Goal: Task Accomplishment & Management: Manage account settings

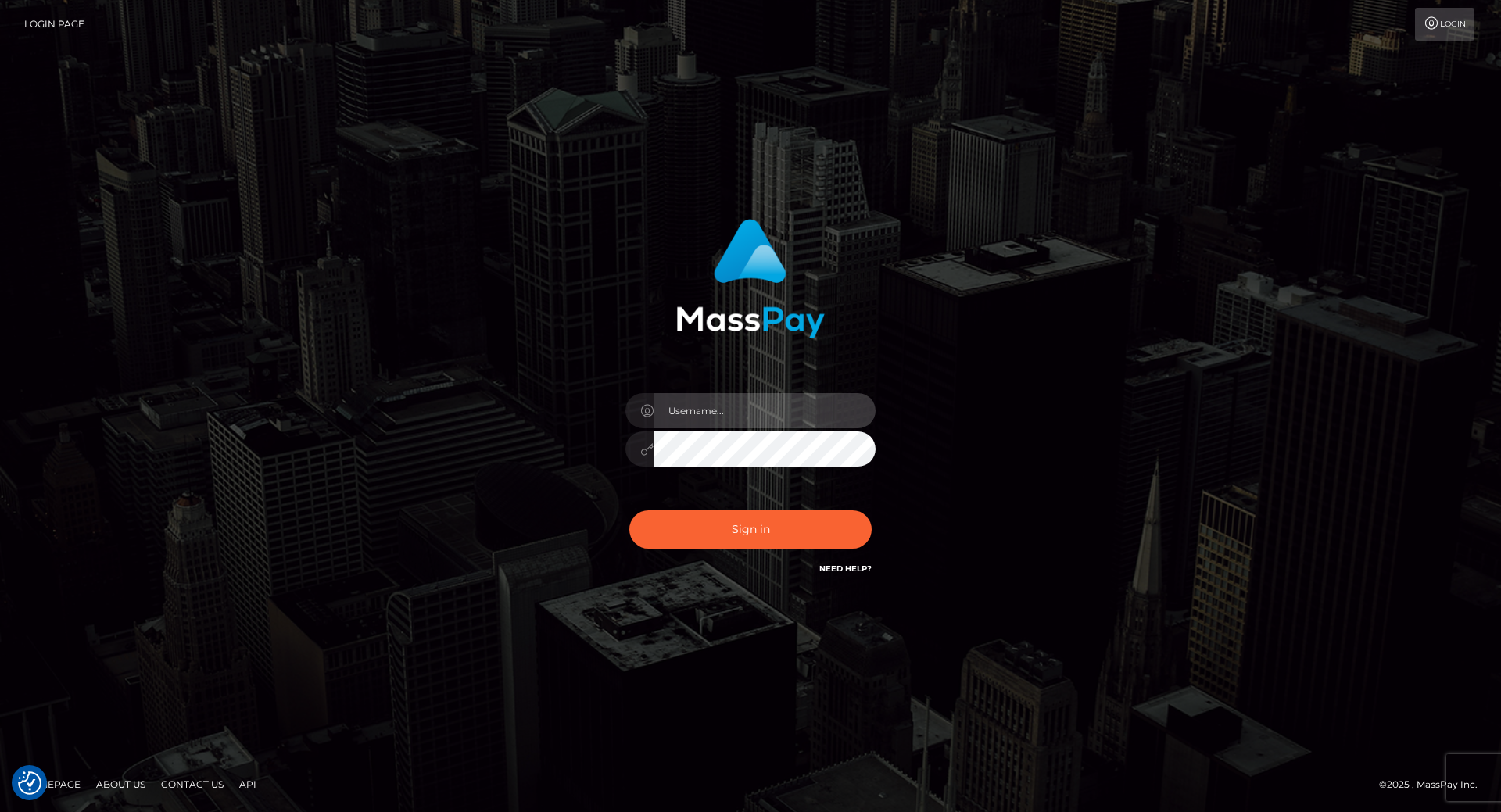
click at [712, 400] on input "text" at bounding box center [765, 410] width 222 height 35
type input "[PERSON_NAME].throne"
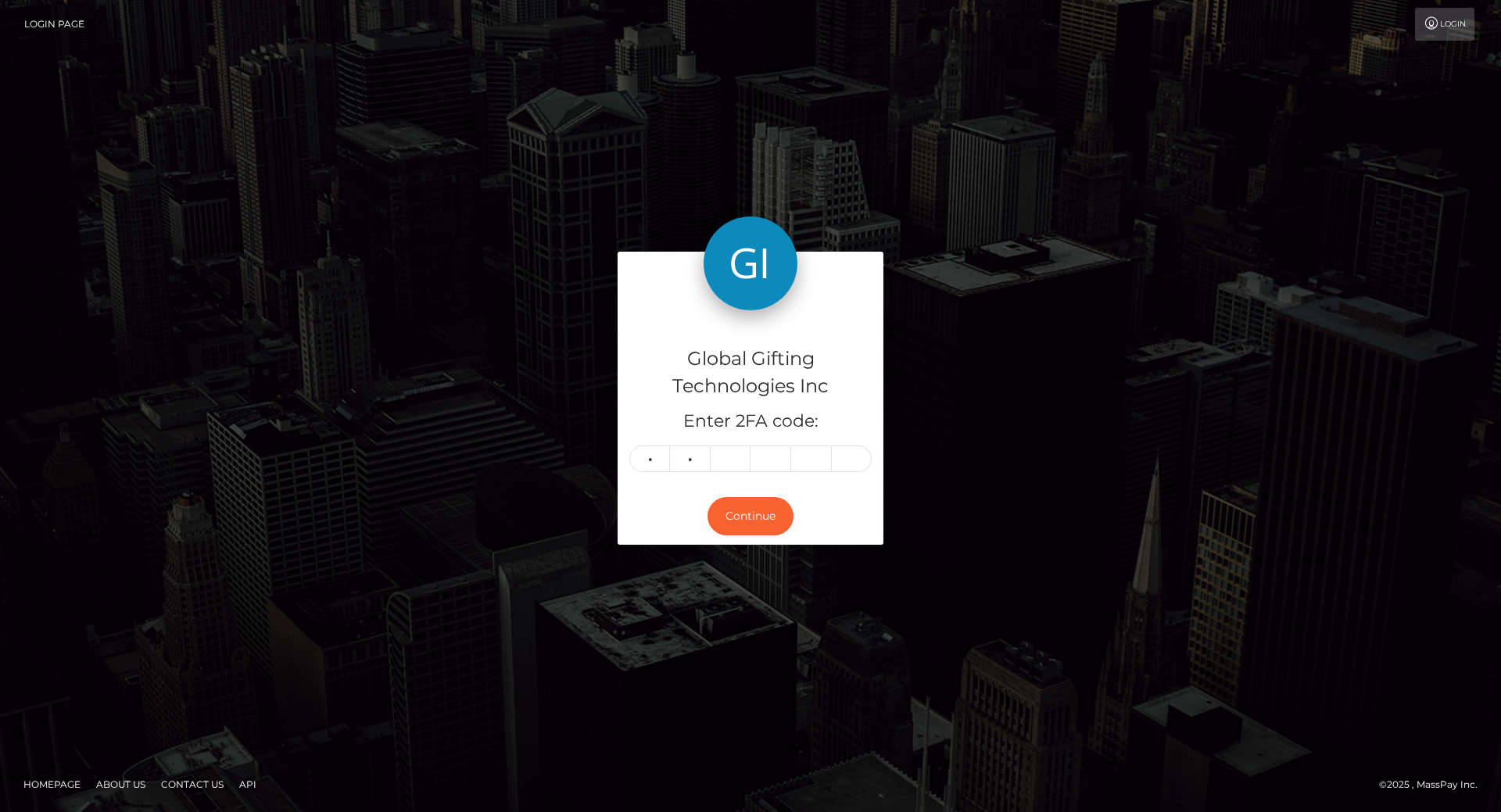
type input "4"
type input "3"
type input "1"
type input "8"
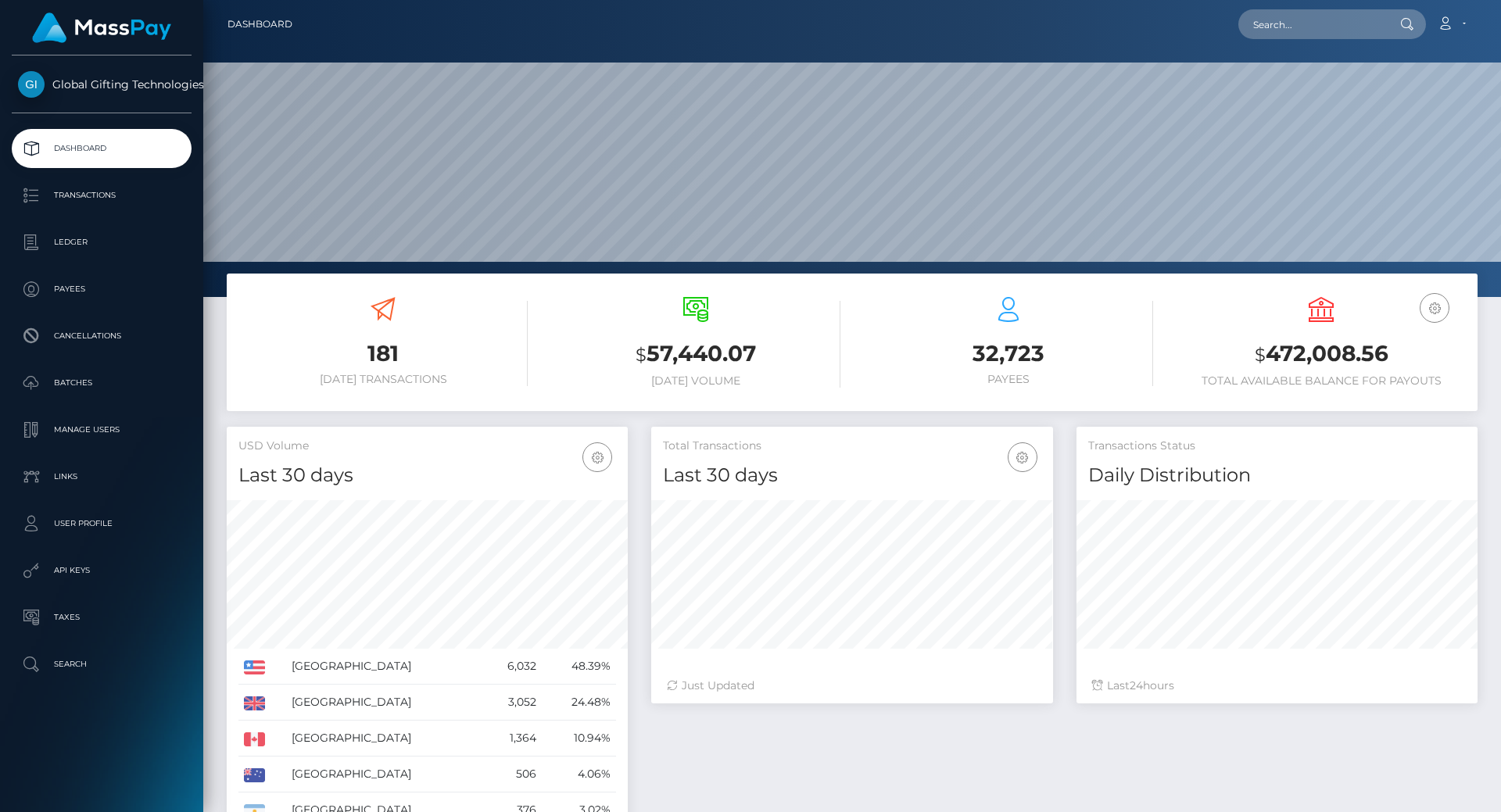
scroll to position [277, 402]
click at [1299, 362] on h3 "$ 472,008.56" at bounding box center [1322, 354] width 289 height 32
copy h3 "472,008.56"
